Goal: Entertainment & Leisure: Browse casually

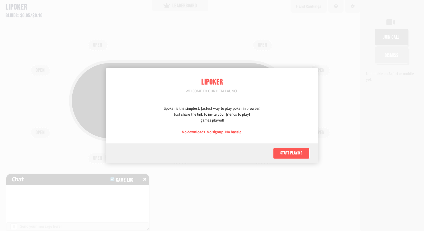
scroll to position [28, 0]
click at [306, 62] on div at bounding box center [212, 115] width 424 height 231
click at [291, 155] on button "Start playing" at bounding box center [291, 153] width 36 height 11
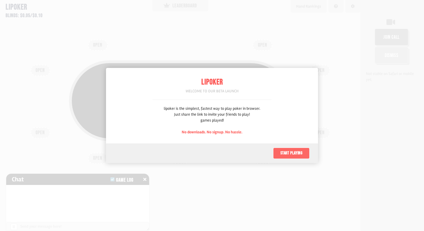
click at [300, 157] on button "Start playing" at bounding box center [291, 153] width 36 height 11
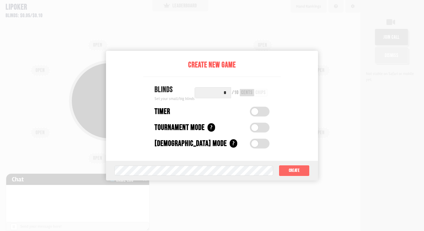
click at [307, 167] on button "Create" at bounding box center [294, 170] width 31 height 11
